Goal: Information Seeking & Learning: Learn about a topic

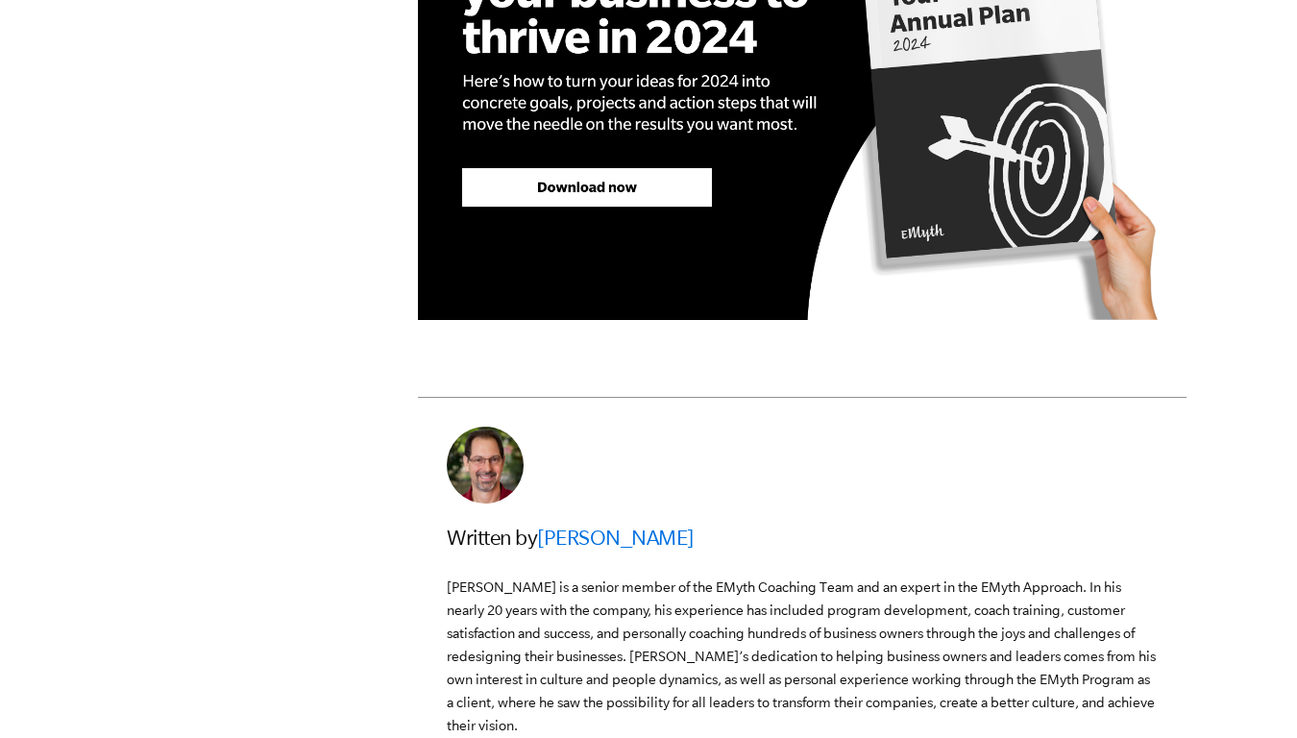
scroll to position [4172, 0]
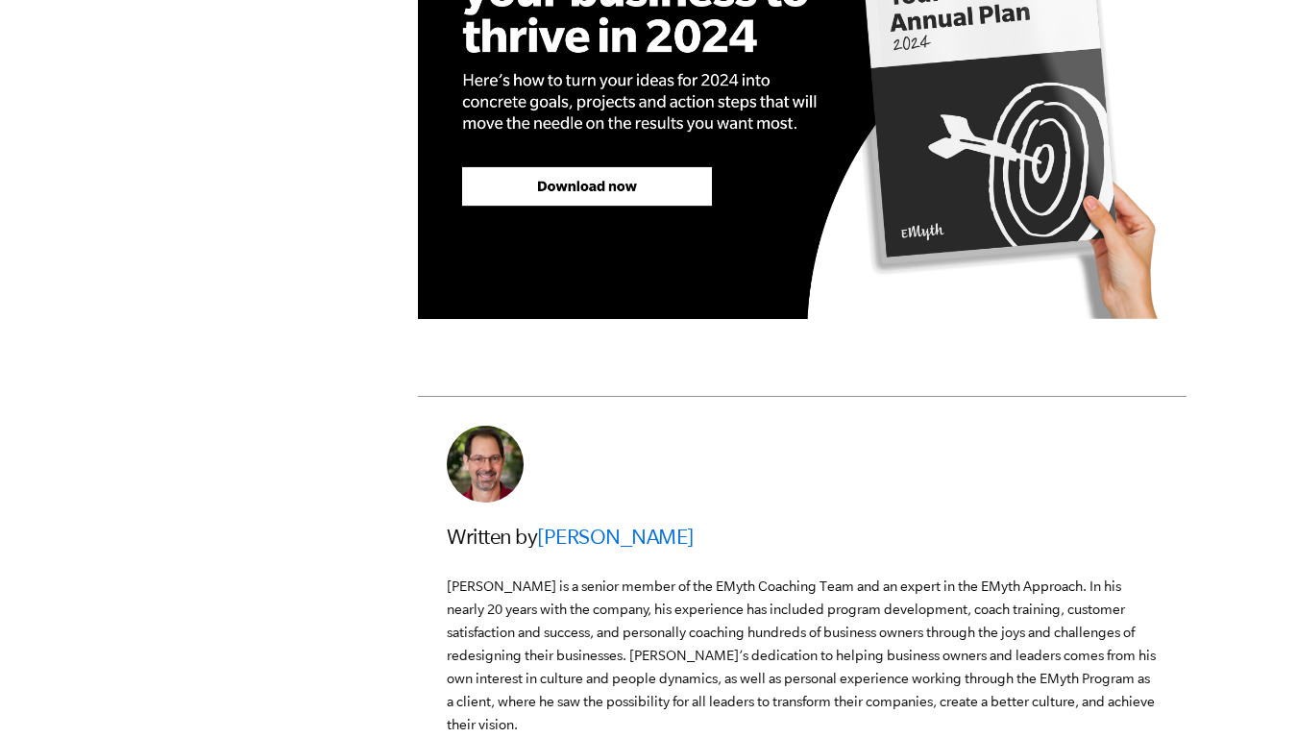
click at [622, 289] on img at bounding box center [802, 96] width 769 height 443
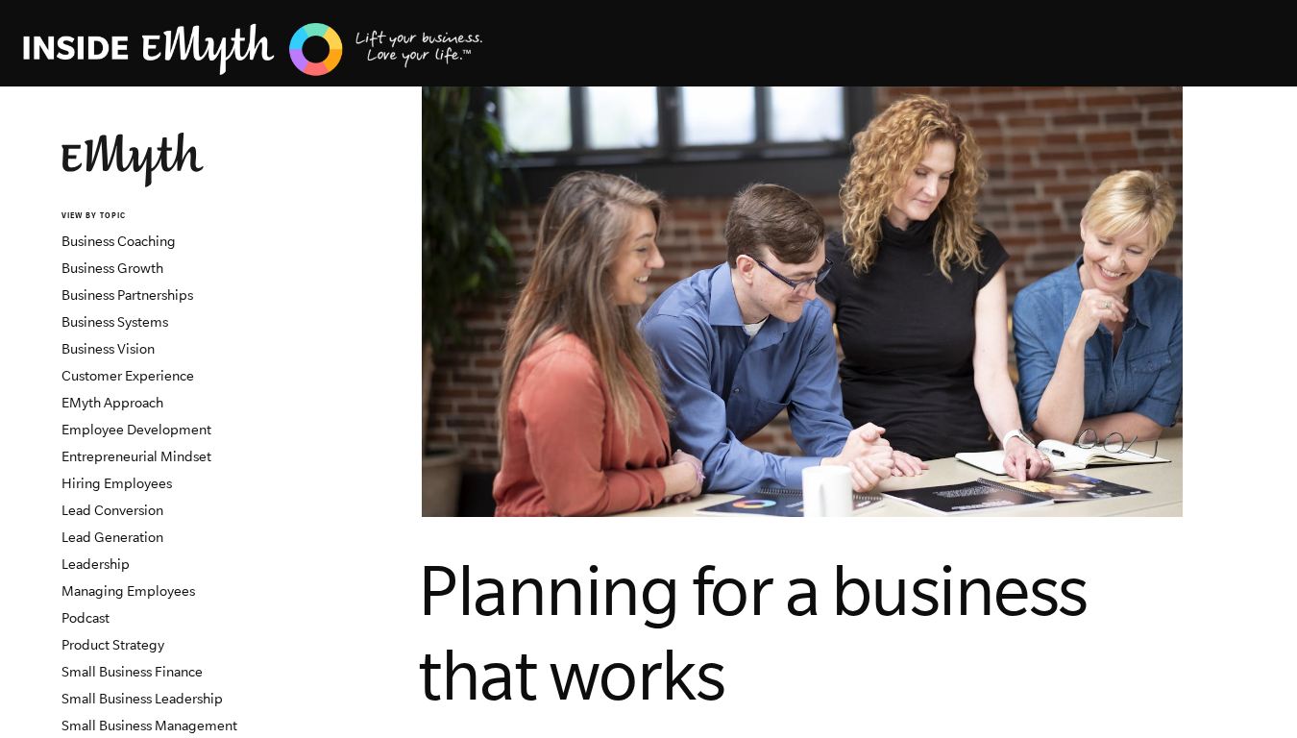
scroll to position [0, 0]
click at [431, 427] on img at bounding box center [802, 301] width 761 height 507
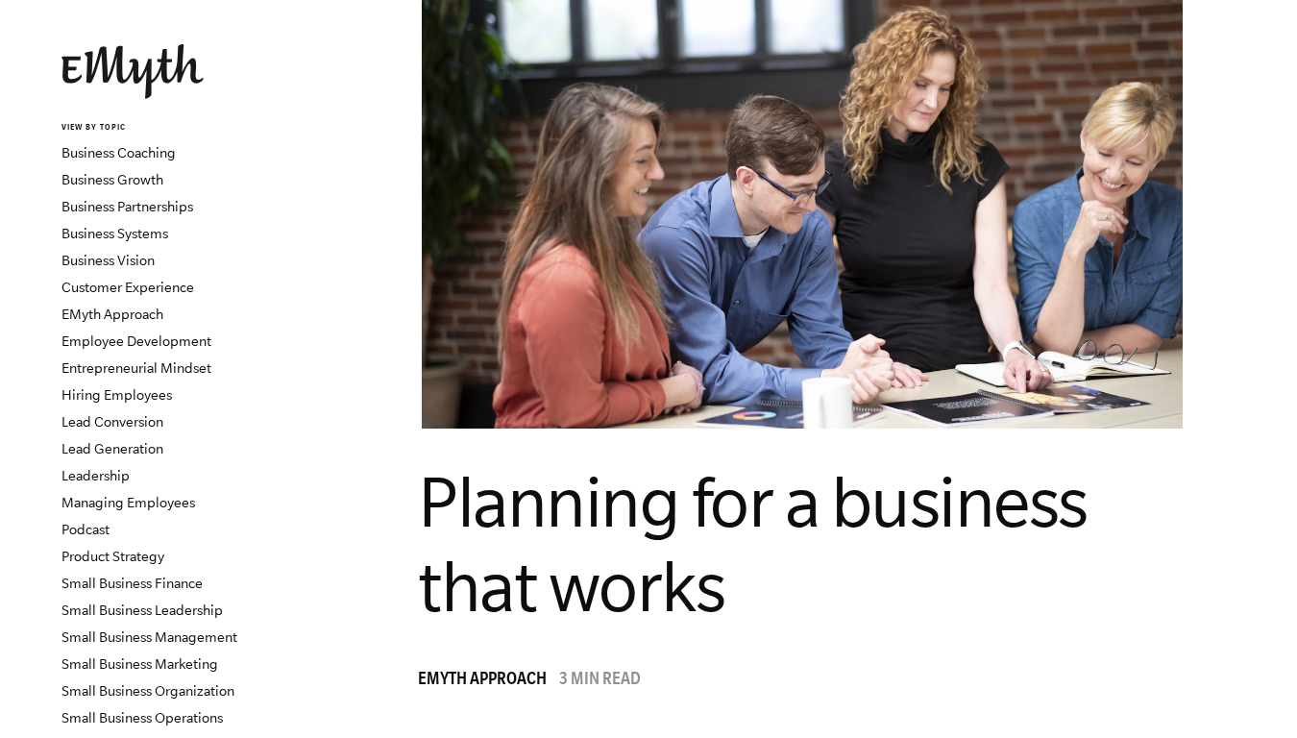
scroll to position [87, 0]
click at [141, 258] on link "Business Vision" at bounding box center [108, 261] width 93 height 15
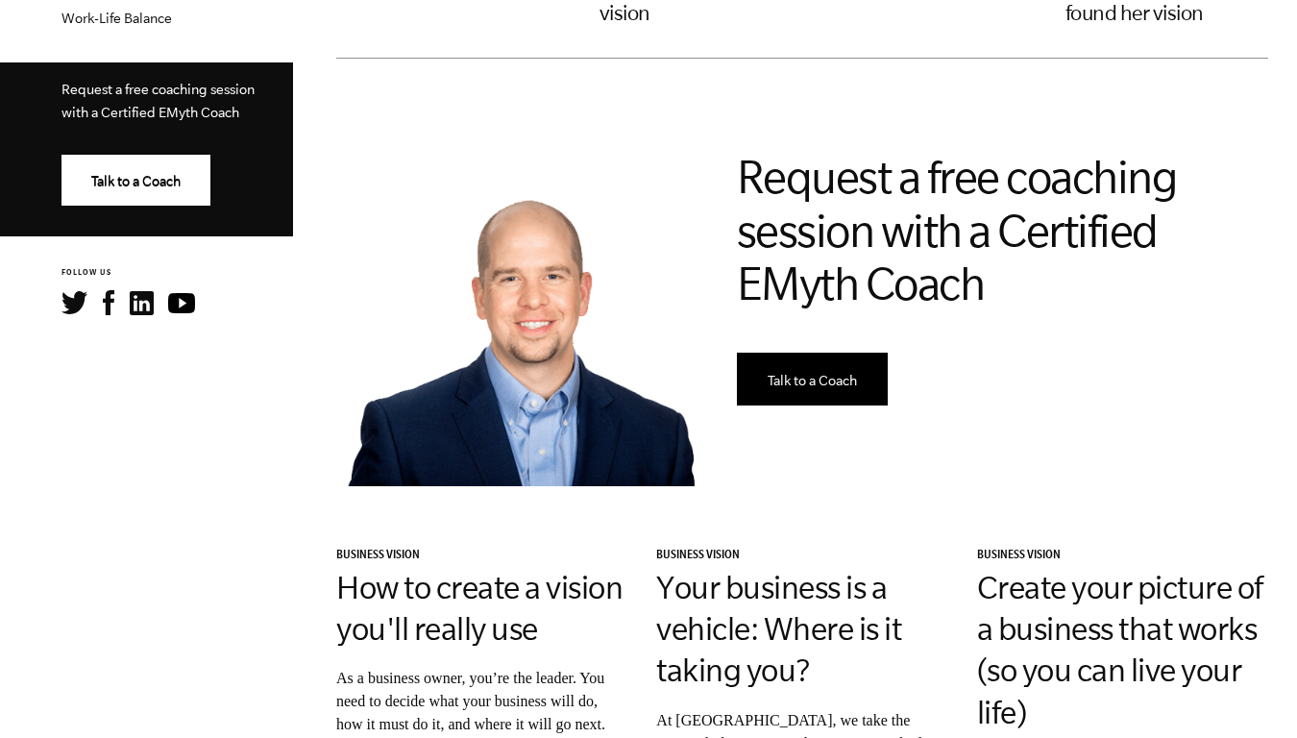
scroll to position [879, 0]
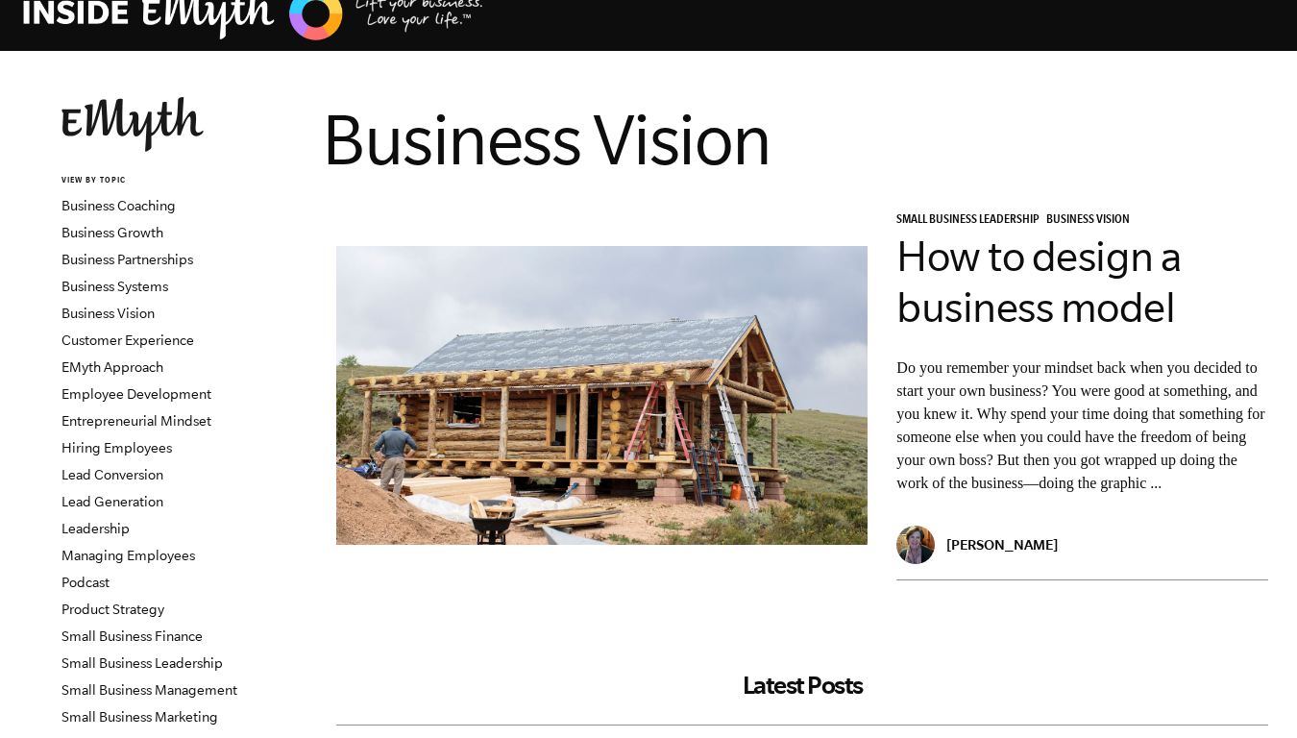
scroll to position [-11, 0]
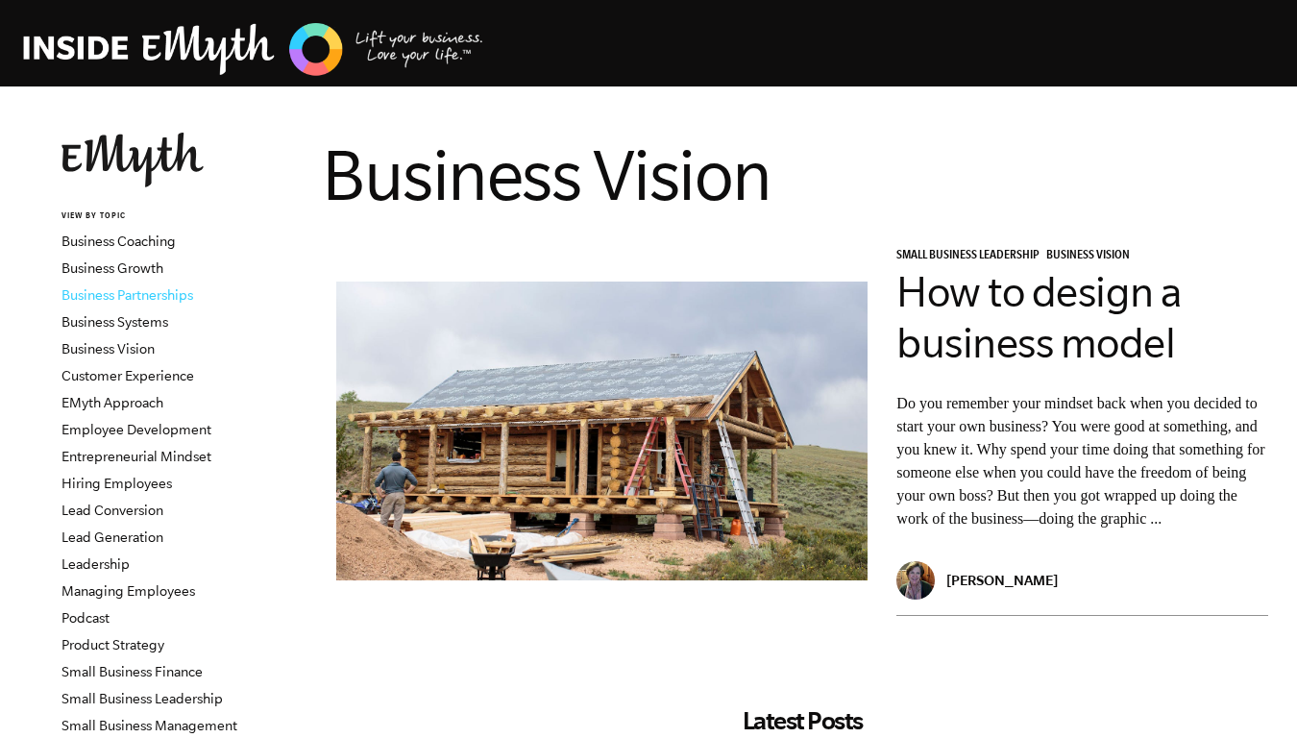
click at [171, 303] on link "Business Partnerships" at bounding box center [128, 294] width 132 height 15
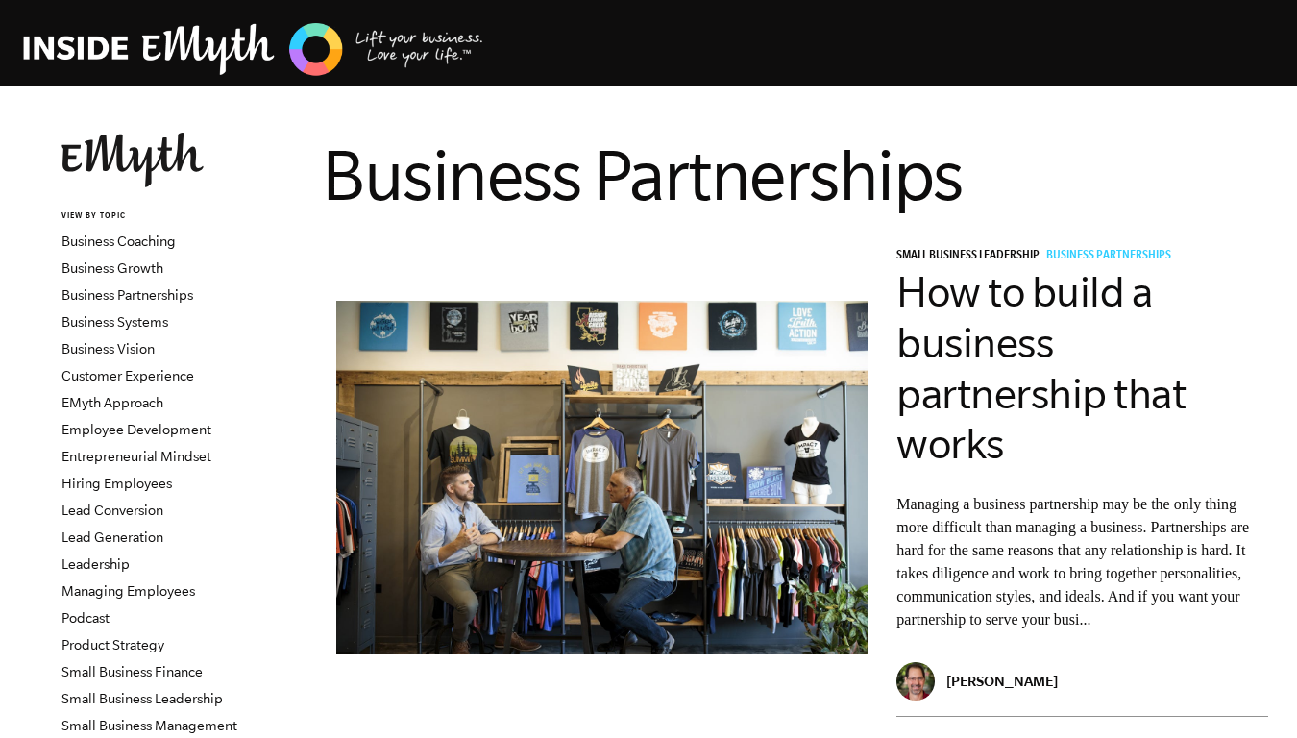
click at [1273, 486] on div "Small Business Leadership Business Partnerships How to build a business partner…" at bounding box center [1082, 482] width 401 height 499
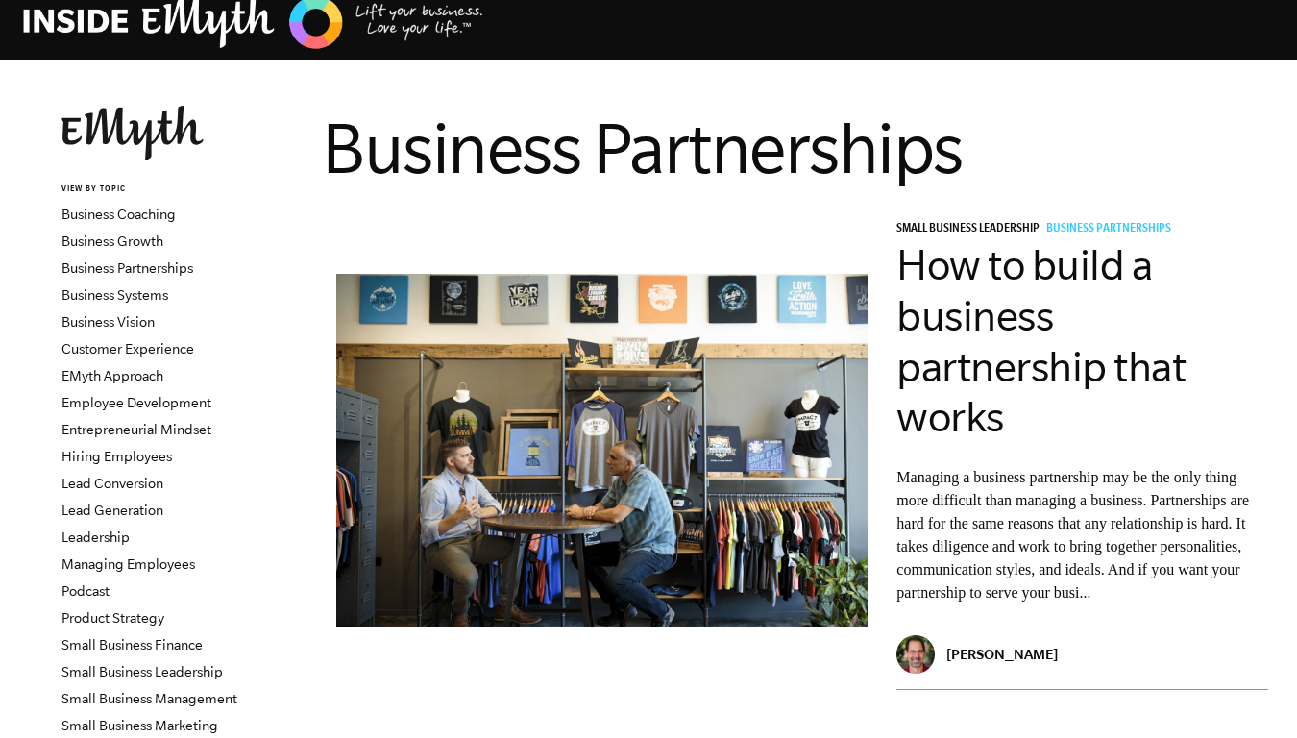
scroll to position [5, 0]
